Goal: Information Seeking & Learning: Learn about a topic

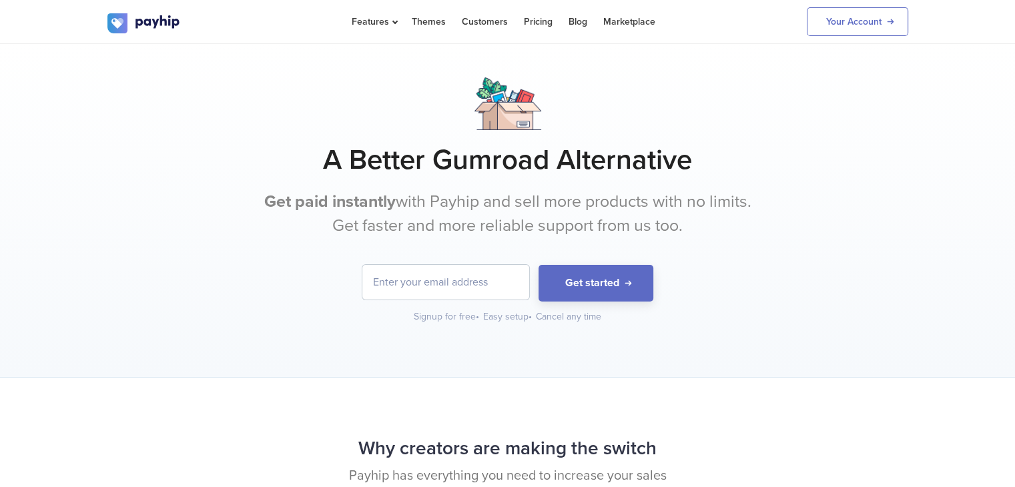
click at [431, 276] on input "email" at bounding box center [445, 282] width 167 height 35
click at [749, 238] on div "A Better Gumroad Alternative Get paid instantly with Payhip and sell more produ…" at bounding box center [507, 200] width 801 height 246
click at [432, 268] on input "email" at bounding box center [445, 282] width 167 height 35
click at [720, 212] on p "Get paid instantly with Payhip and sell more products with no limits. Get faste…" at bounding box center [508, 213] width 501 height 47
click at [432, 294] on input "email" at bounding box center [445, 282] width 167 height 35
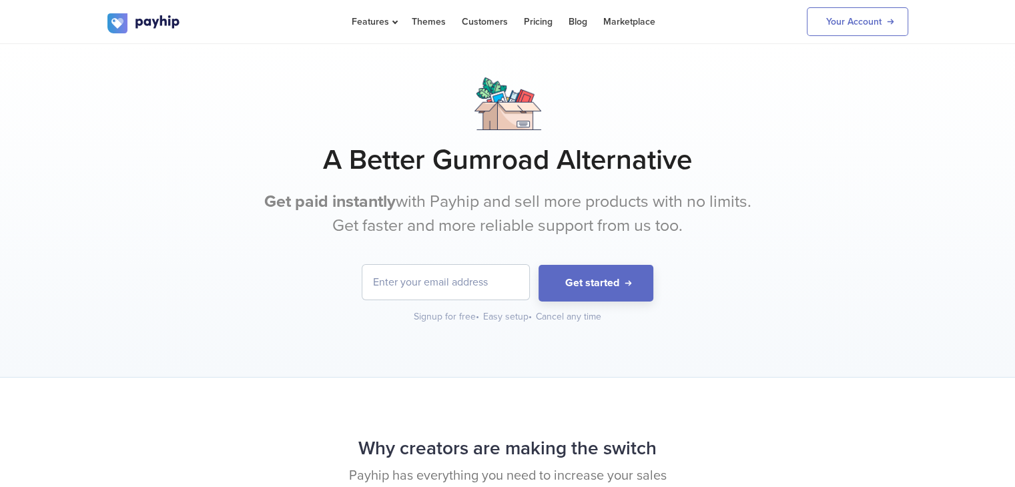
click at [505, 219] on p "Get paid instantly with Payhip and sell more products with no limits. Get faste…" at bounding box center [508, 213] width 501 height 47
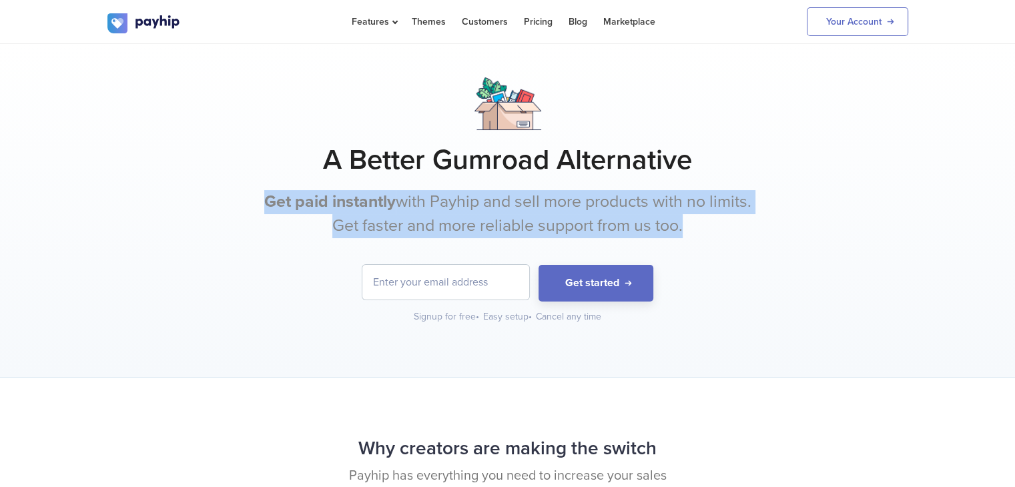
click at [505, 219] on p "Get paid instantly with Payhip and sell more products with no limits. Get faste…" at bounding box center [508, 213] width 501 height 47
click at [647, 190] on p "Get paid instantly with Payhip and sell more products with no limits. Get faste…" at bounding box center [508, 213] width 501 height 47
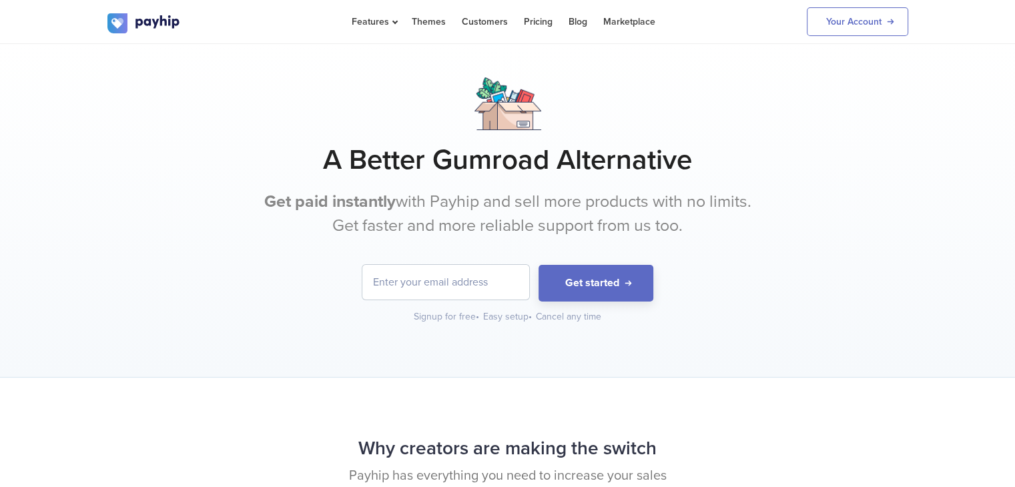
click at [657, 166] on h1 "A Better Gumroad Alternative" at bounding box center [507, 159] width 801 height 33
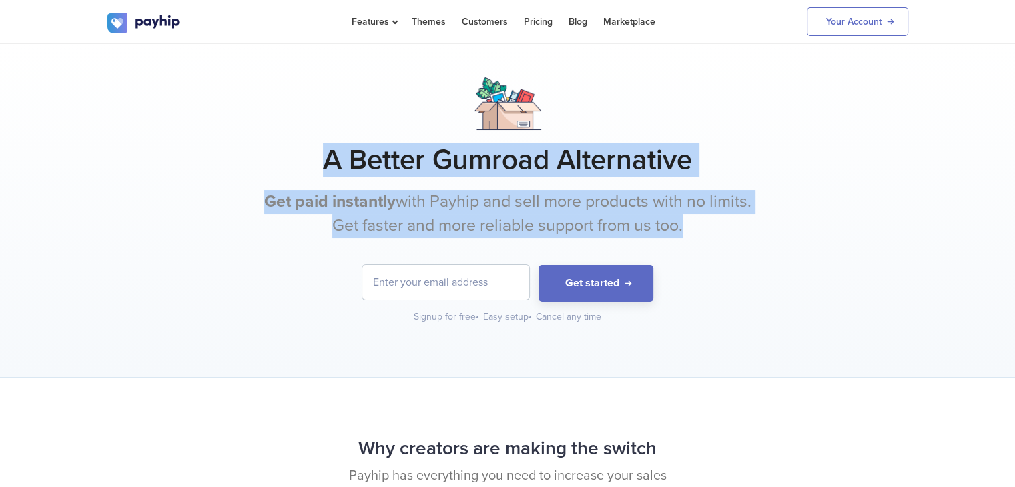
drag, startPoint x: 657, startPoint y: 166, endPoint x: 657, endPoint y: 198, distance: 32.7
click at [657, 198] on div "A Better Gumroad Alternative Get paid instantly with Payhip and sell more produ…" at bounding box center [507, 200] width 801 height 246
click at [703, 211] on p "Get paid instantly with Payhip and sell more products with no limits. Get faste…" at bounding box center [508, 213] width 501 height 47
click at [731, 206] on p "Get paid instantly with Payhip and sell more products with no limits. Get faste…" at bounding box center [508, 213] width 501 height 47
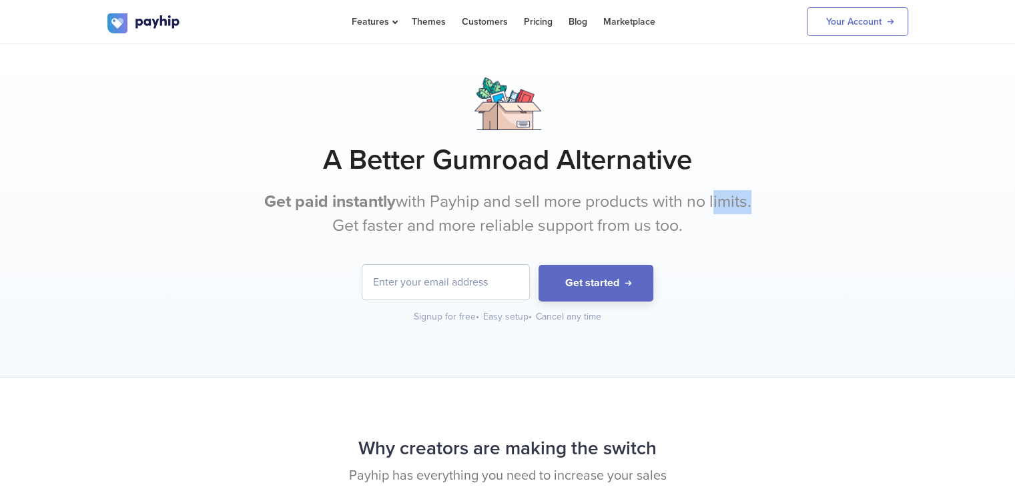
click at [731, 206] on p "Get paid instantly with Payhip and sell more products with no limits. Get faste…" at bounding box center [508, 213] width 501 height 47
click at [738, 184] on div "A Better Gumroad Alternative Get paid instantly with Payhip and sell more produ…" at bounding box center [507, 200] width 801 height 246
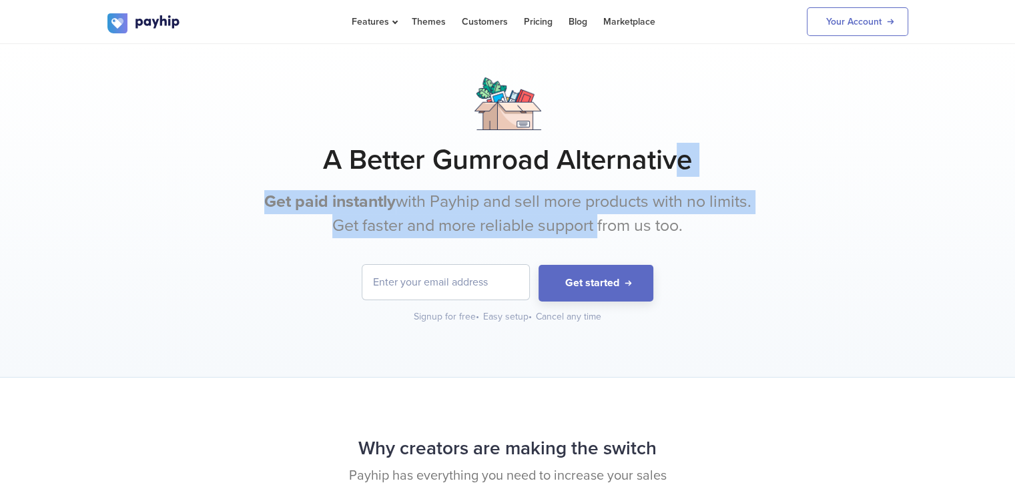
drag, startPoint x: 681, startPoint y: 162, endPoint x: 595, endPoint y: 219, distance: 102.9
click at [595, 219] on div "A Better Gumroad Alternative Get paid instantly with Payhip and sell more produ…" at bounding box center [507, 200] width 801 height 246
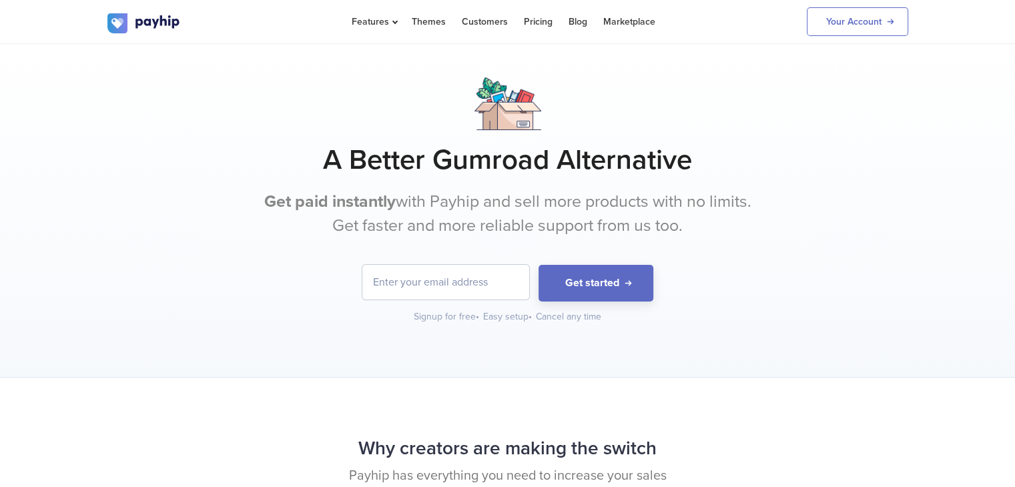
click at [596, 219] on p "Get paid instantly with Payhip and sell more products with no limits. Get faste…" at bounding box center [508, 213] width 501 height 47
click at [368, 164] on h1 "A Better Gumroad Alternative" at bounding box center [507, 159] width 801 height 33
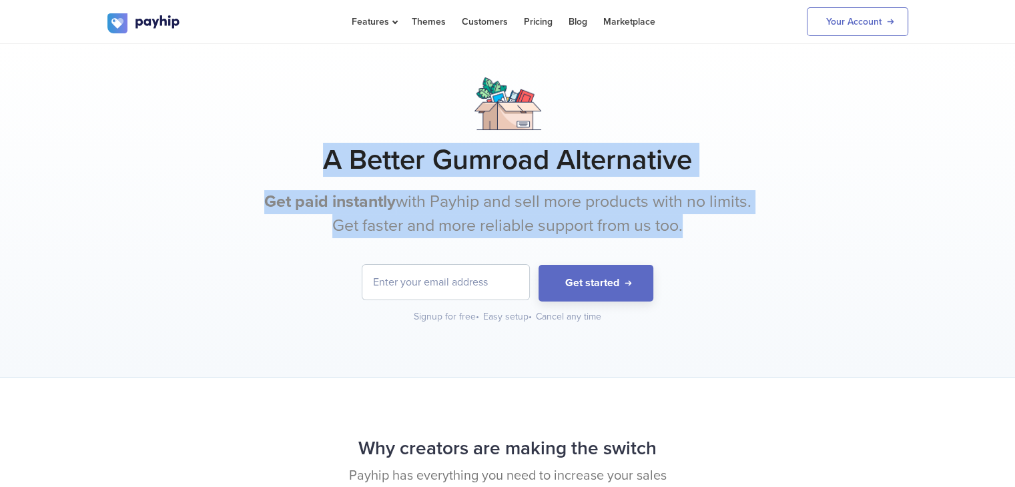
drag, startPoint x: 368, startPoint y: 164, endPoint x: 376, endPoint y: 200, distance: 36.1
click at [376, 200] on div "A Better Gumroad Alternative Get paid instantly with Payhip and sell more produ…" at bounding box center [507, 200] width 801 height 246
click at [376, 201] on b "Get paid instantly" at bounding box center [329, 202] width 131 height 20
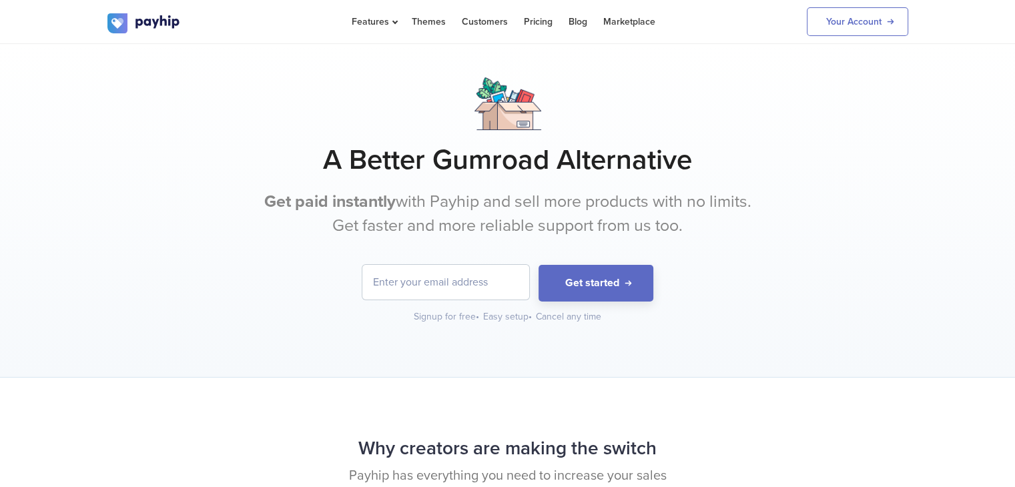
click at [376, 158] on h1 "A Better Gumroad Alternative" at bounding box center [507, 159] width 801 height 33
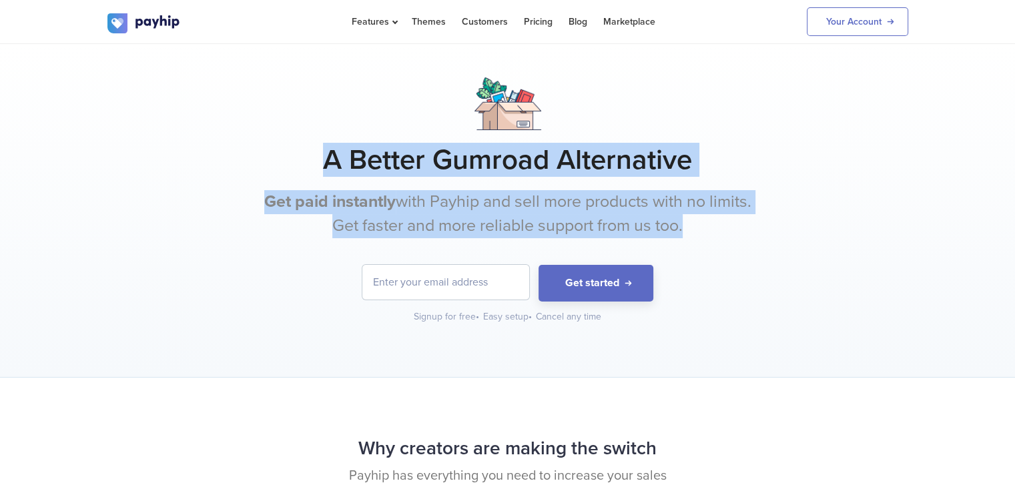
drag, startPoint x: 376, startPoint y: 158, endPoint x: 387, endPoint y: 204, distance: 47.3
click at [387, 204] on div "A Better Gumroad Alternative Get paid instantly with Payhip and sell more produ…" at bounding box center [507, 200] width 801 height 246
click at [387, 204] on b "Get paid instantly" at bounding box center [329, 202] width 131 height 20
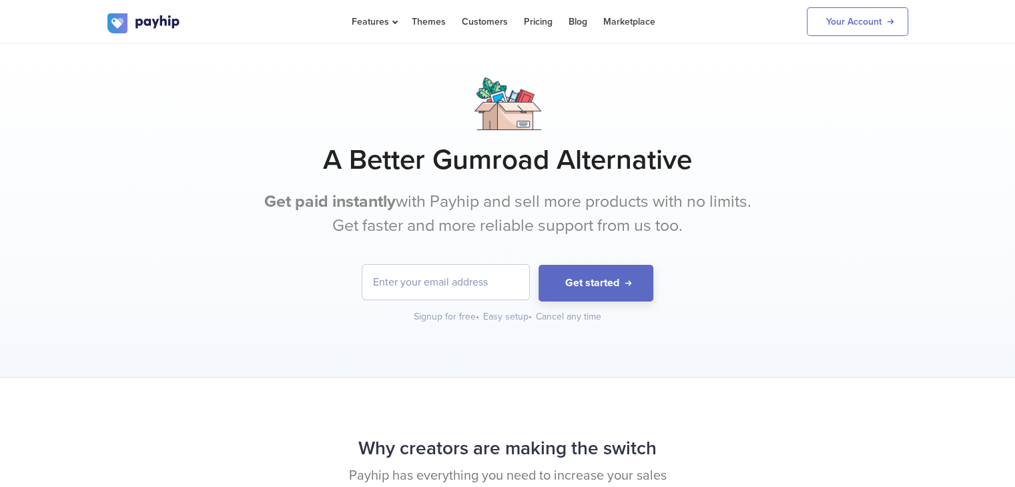
click at [401, 146] on h1 "A Better Gumroad Alternative" at bounding box center [507, 159] width 801 height 33
click at [426, 160] on h1 "A Better Gumroad Alternative" at bounding box center [507, 159] width 801 height 33
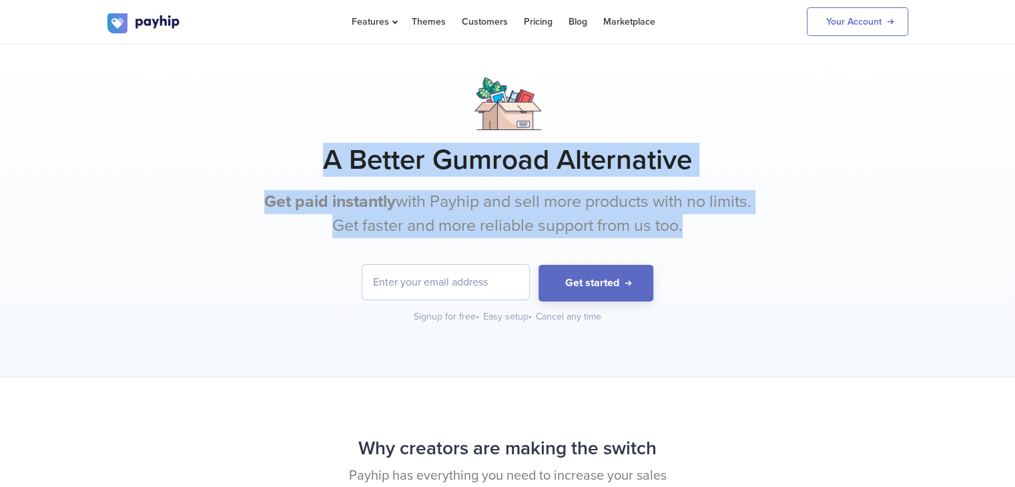
drag, startPoint x: 426, startPoint y: 160, endPoint x: 436, endPoint y: 205, distance: 46.6
click at [436, 205] on div "A Better Gumroad Alternative Get paid instantly with Payhip and sell more produ…" at bounding box center [507, 200] width 801 height 246
click at [437, 205] on p "Get paid instantly with Payhip and sell more products with no limits. Get faste…" at bounding box center [508, 213] width 501 height 47
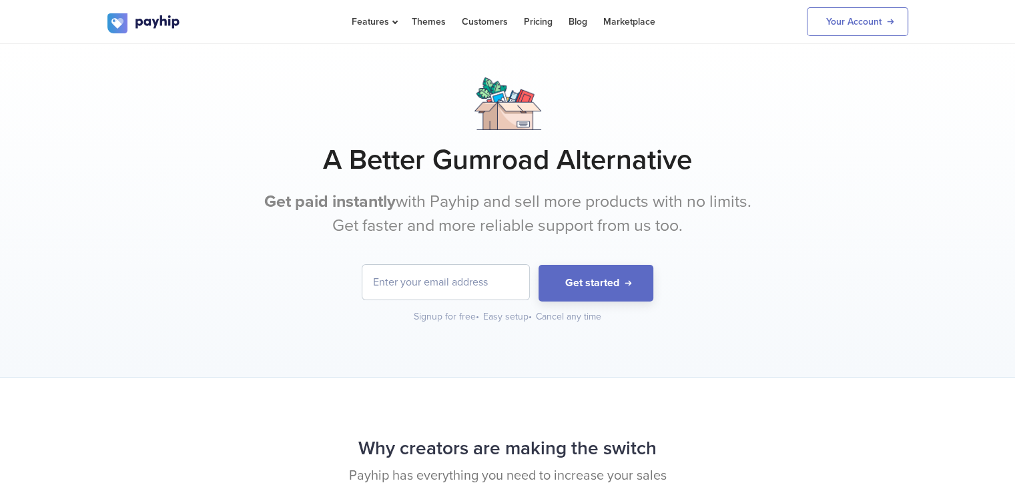
click at [611, 162] on h1 "A Better Gumroad Alternative" at bounding box center [507, 159] width 801 height 33
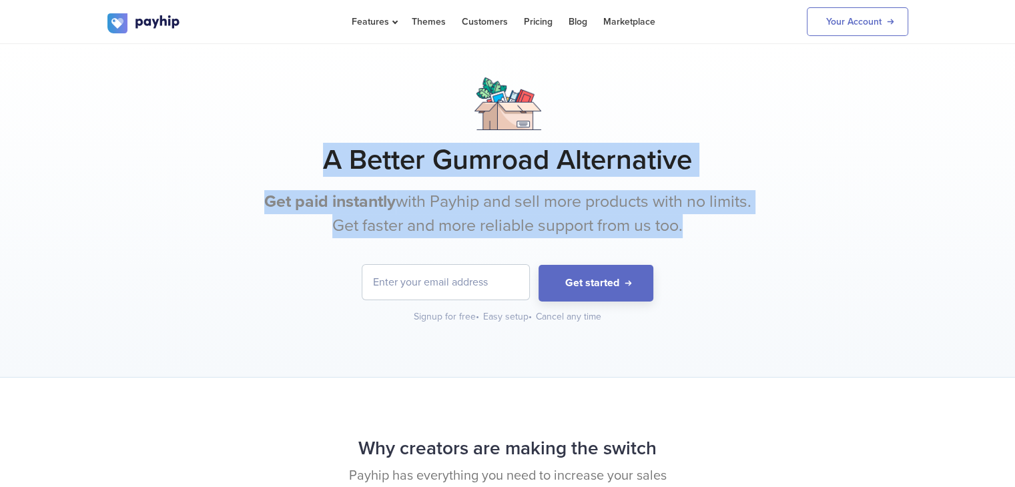
drag, startPoint x: 611, startPoint y: 162, endPoint x: 605, endPoint y: 209, distance: 47.8
click at [605, 209] on div "A Better Gumroad Alternative Get paid instantly with Payhip and sell more produ…" at bounding box center [507, 200] width 801 height 246
click at [605, 209] on p "Get paid instantly with Payhip and sell more products with no limits. Get faste…" at bounding box center [508, 213] width 501 height 47
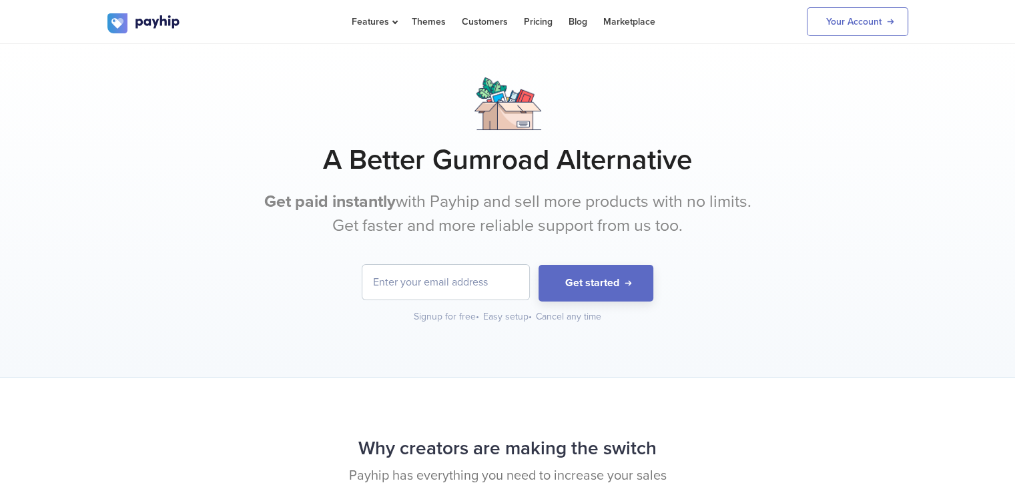
click at [422, 276] on input "email" at bounding box center [445, 282] width 167 height 35
type input "[EMAIL_ADDRESS][DOMAIN_NAME]"
click at [622, 214] on p "Get paid instantly with Payhip and sell more products with no limits. Get faste…" at bounding box center [508, 213] width 501 height 47
click at [532, 157] on h1 "A Better Gumroad Alternative" at bounding box center [507, 159] width 801 height 33
click at [532, 158] on h1 "A Better Gumroad Alternative" at bounding box center [507, 159] width 801 height 33
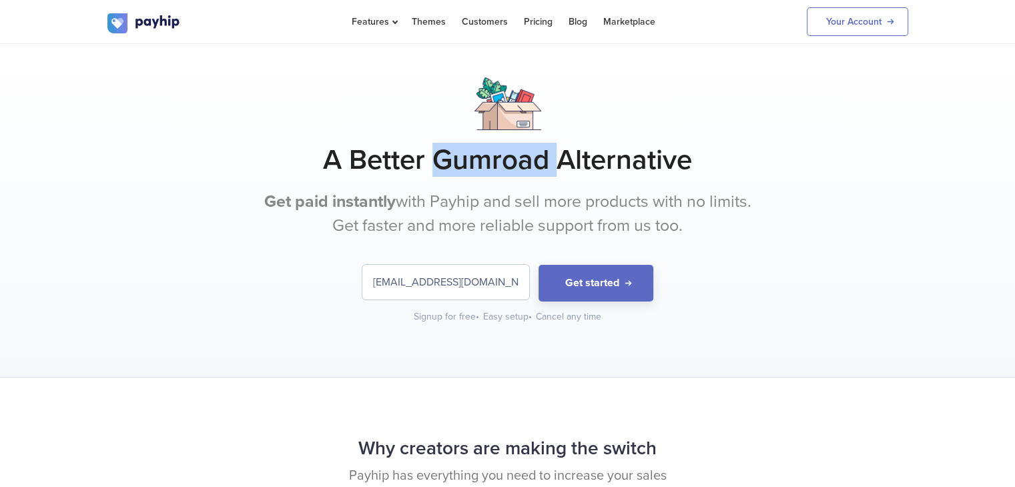
click at [532, 158] on h1 "A Better Gumroad Alternative" at bounding box center [507, 159] width 801 height 33
click at [621, 159] on h1 "A Better Gumroad Alternative" at bounding box center [507, 159] width 801 height 33
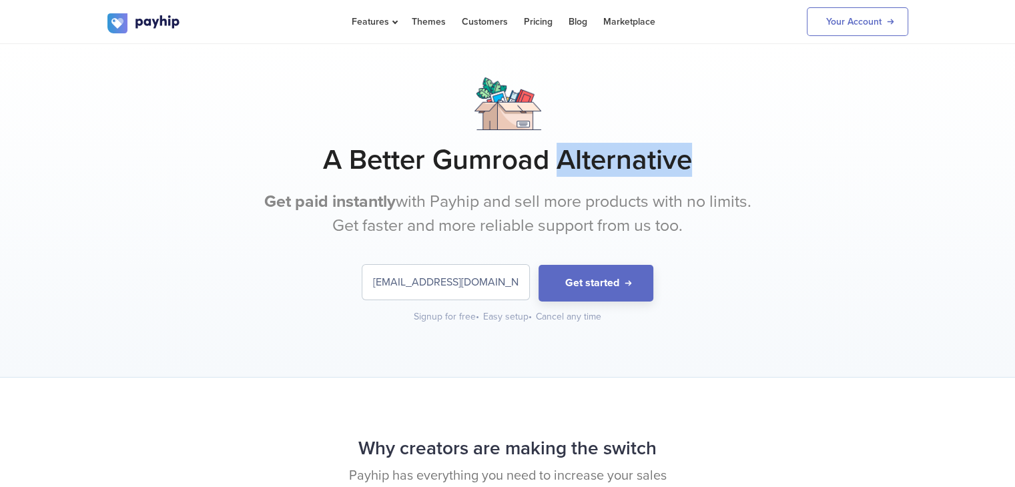
click at [621, 159] on h1 "A Better Gumroad Alternative" at bounding box center [507, 159] width 801 height 33
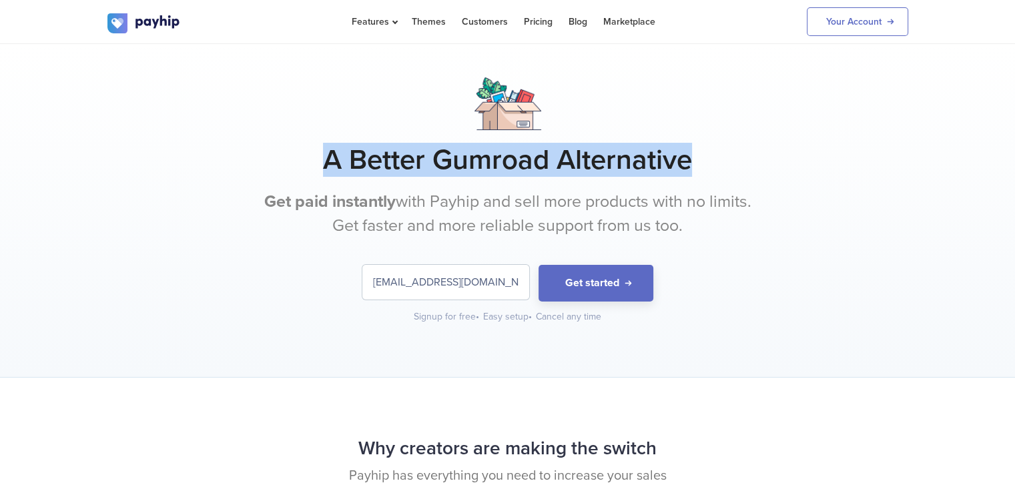
click at [621, 159] on h1 "A Better Gumroad Alternative" at bounding box center [507, 159] width 801 height 33
click at [613, 124] on div at bounding box center [613, 124] width 0 height 0
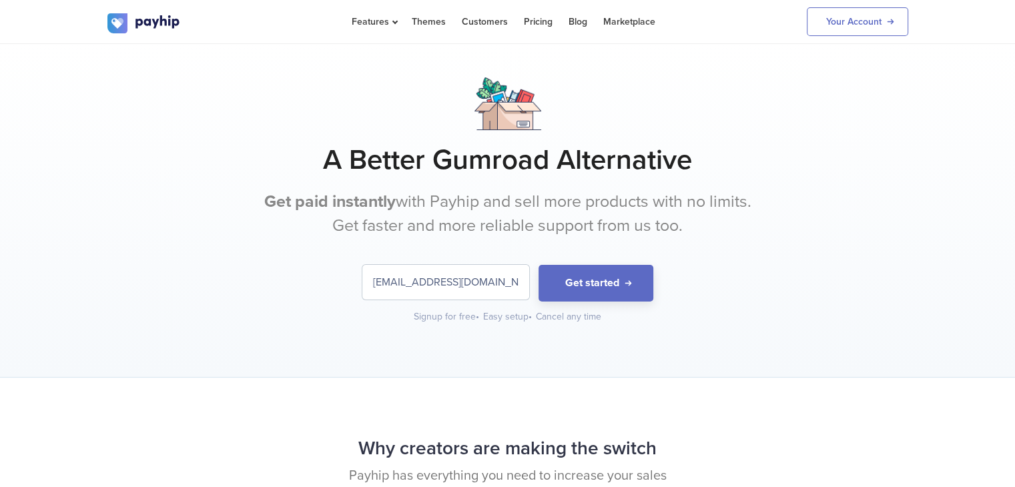
click at [671, 196] on p "Get paid instantly with Payhip and sell more products with no limits. Get faste…" at bounding box center [508, 213] width 501 height 47
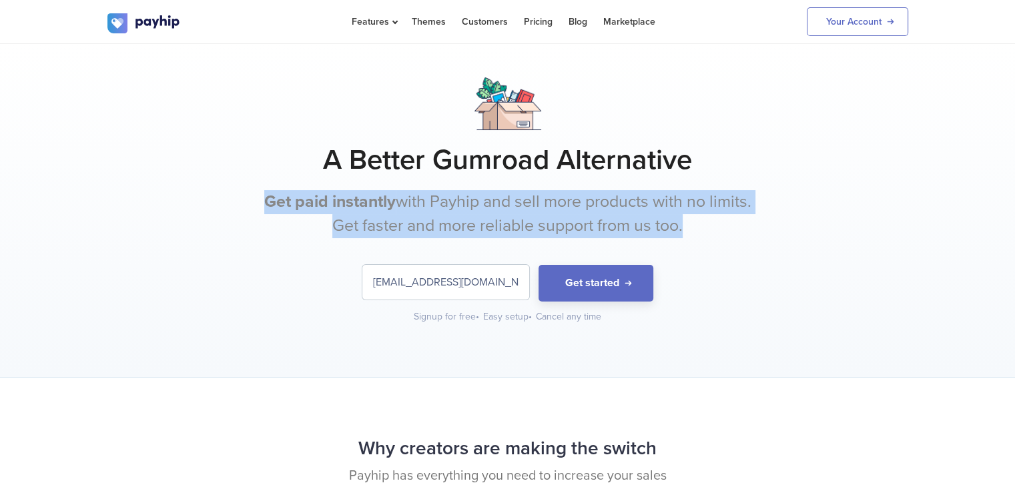
click at [671, 196] on p "Get paid instantly with Payhip and sell more products with no limits. Get faste…" at bounding box center [508, 213] width 501 height 47
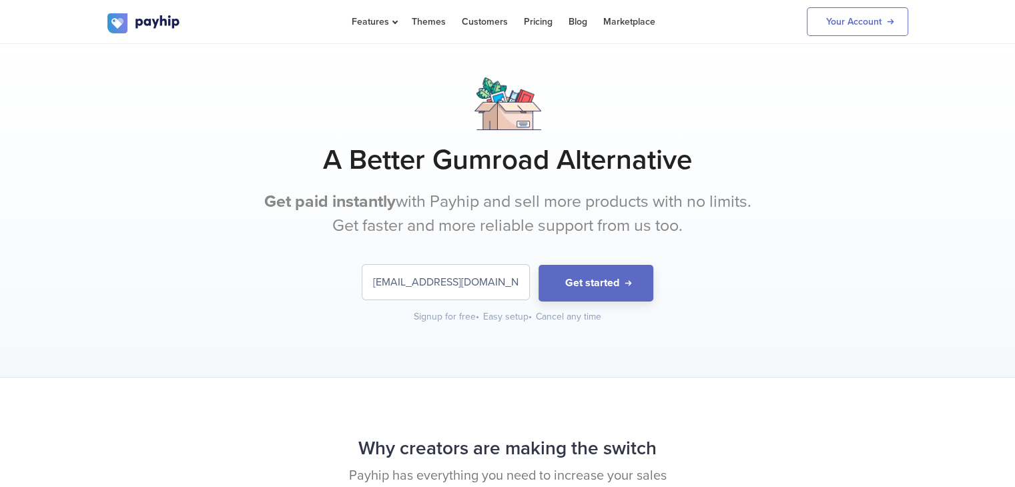
click at [657, 159] on h1 "A Better Gumroad Alternative" at bounding box center [507, 159] width 801 height 33
